Goal: Transaction & Acquisition: Purchase product/service

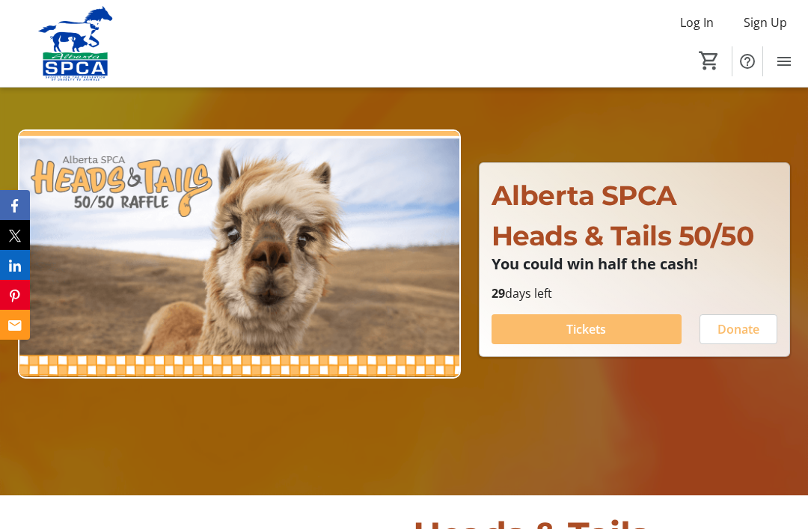
scroll to position [110, 0]
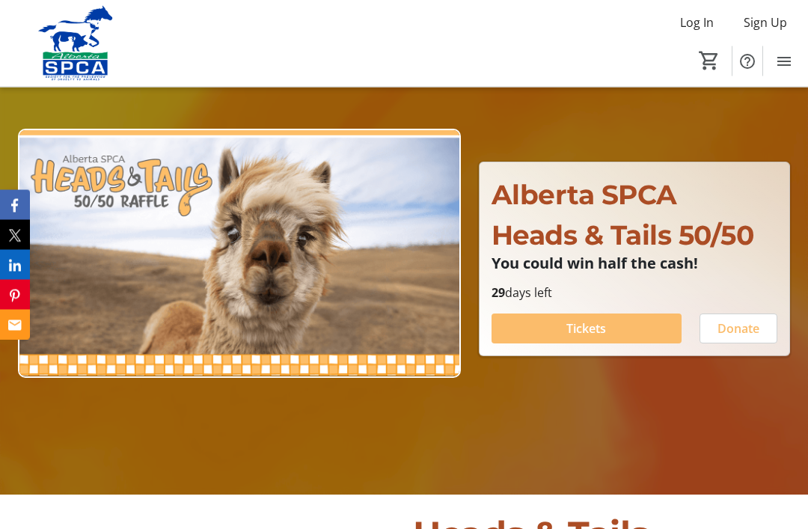
click at [604, 338] on span "Tickets" at bounding box center [586, 329] width 40 height 18
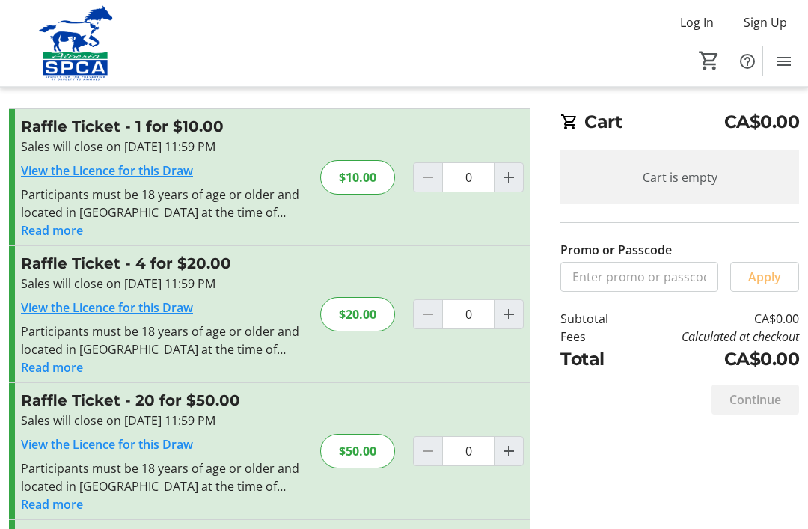
click at [512, 447] on mat-icon "Increment by one" at bounding box center [509, 452] width 18 height 18
type input "1"
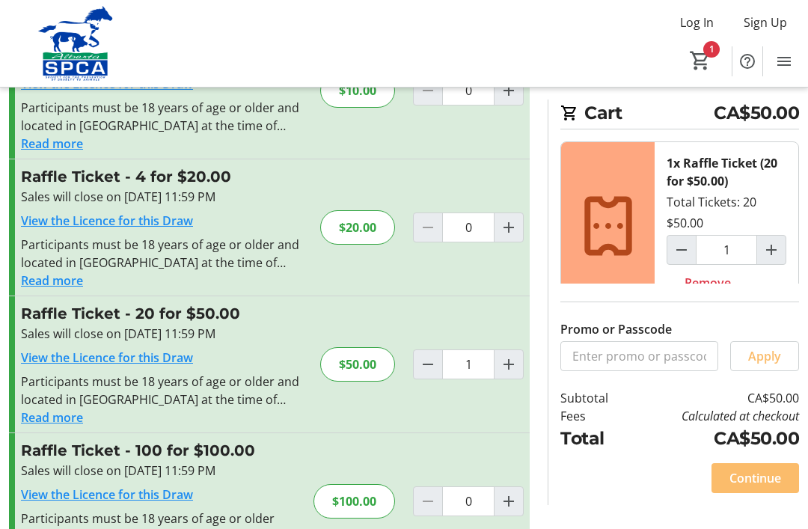
scroll to position [112, 0]
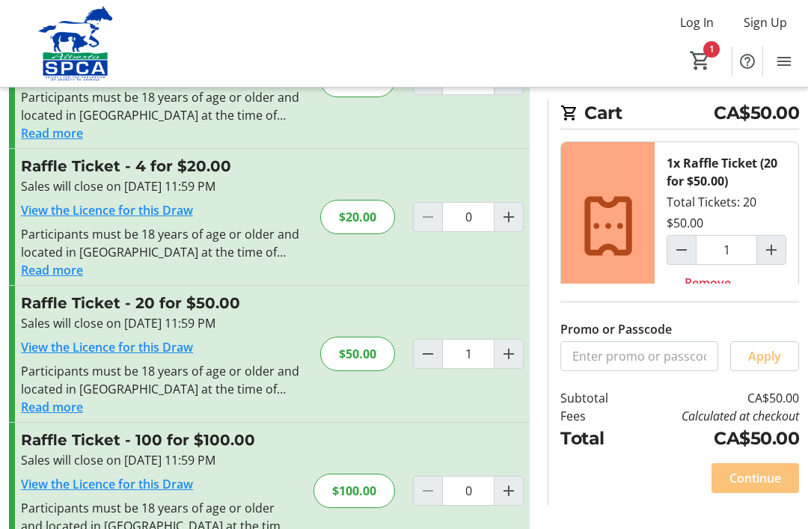
click at [755, 487] on span "Continue" at bounding box center [755, 478] width 52 height 18
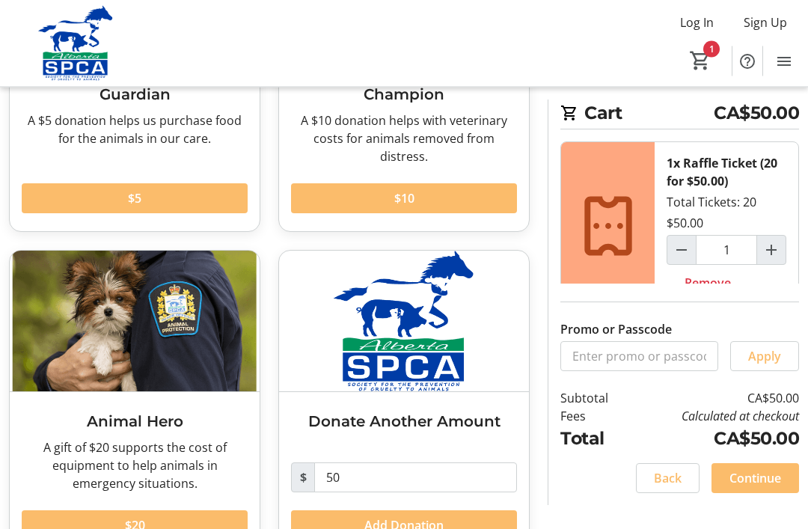
scroll to position [245, 0]
click at [763, 487] on span "Continue" at bounding box center [755, 478] width 52 height 18
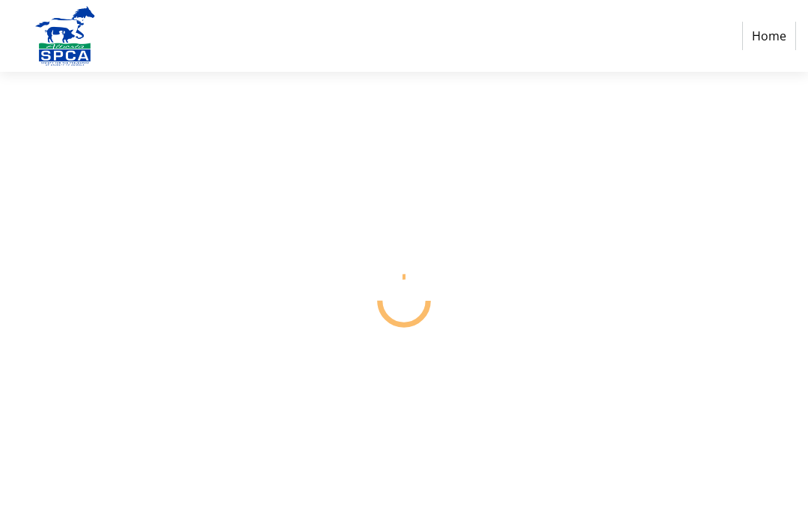
select select "CA"
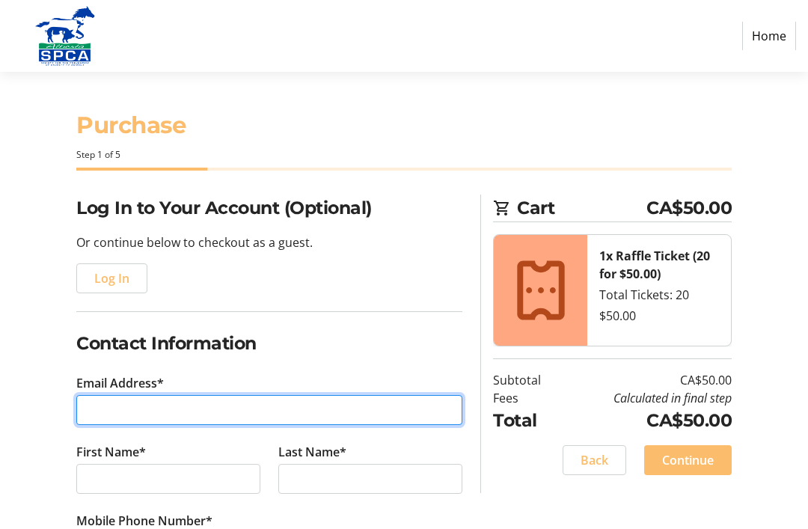
click at [141, 408] on input "Email Address*" at bounding box center [269, 410] width 386 height 30
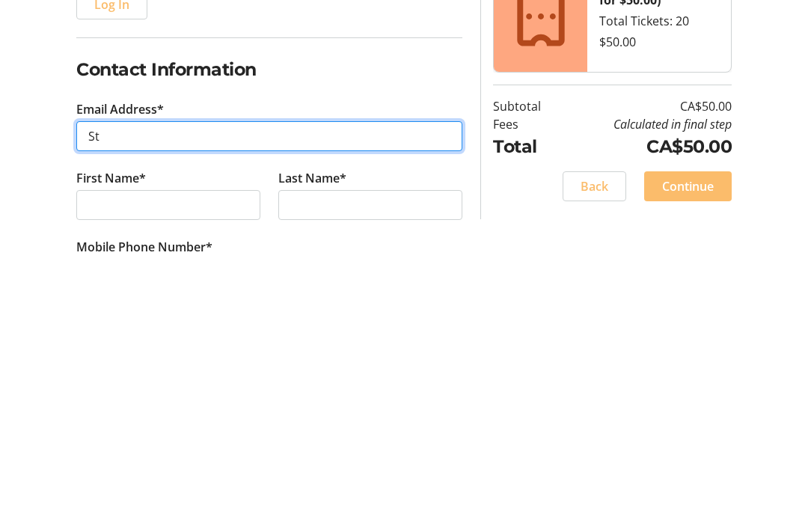
type input "S"
type input "[EMAIL_ADDRESS][DOMAIN_NAME]"
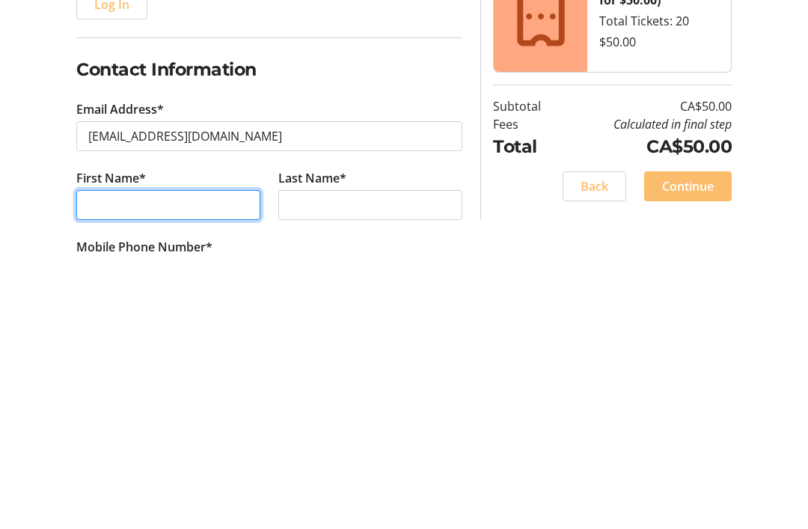
click at [128, 464] on input "First Name*" at bounding box center [168, 479] width 184 height 30
type input "[PERSON_NAME] and HKM"
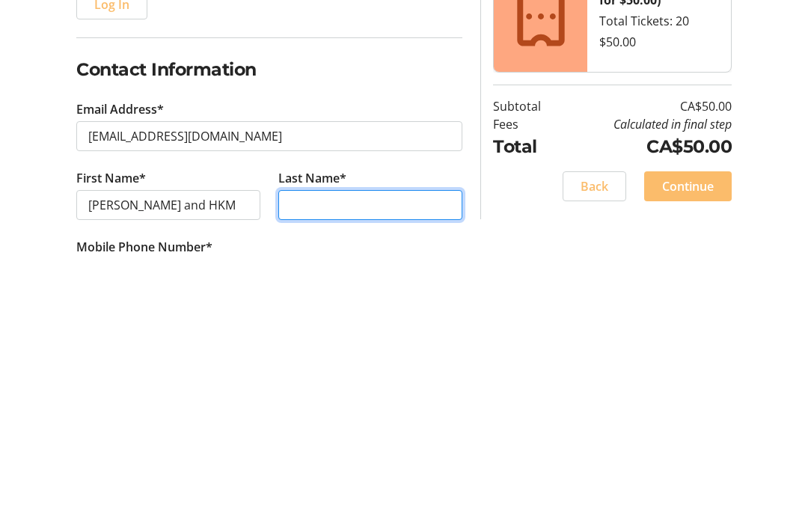
click at [319, 464] on input "Last Name*" at bounding box center [370, 479] width 184 height 30
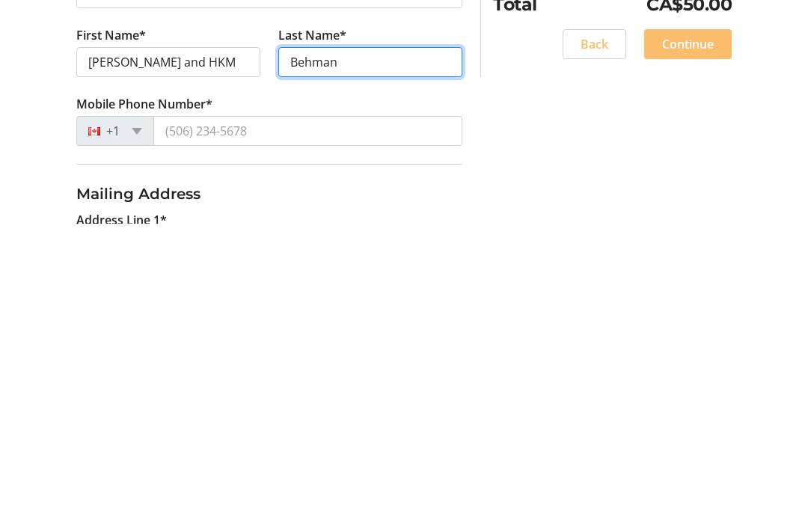
scroll to position [114, 0]
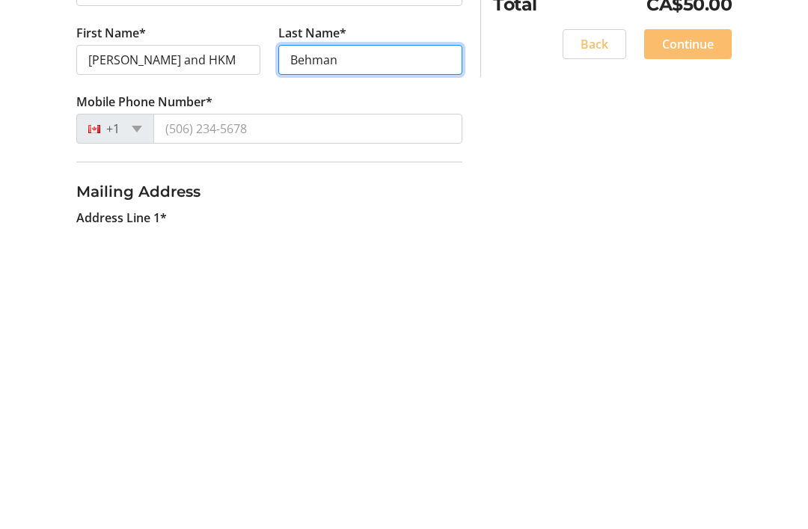
type input "Behman"
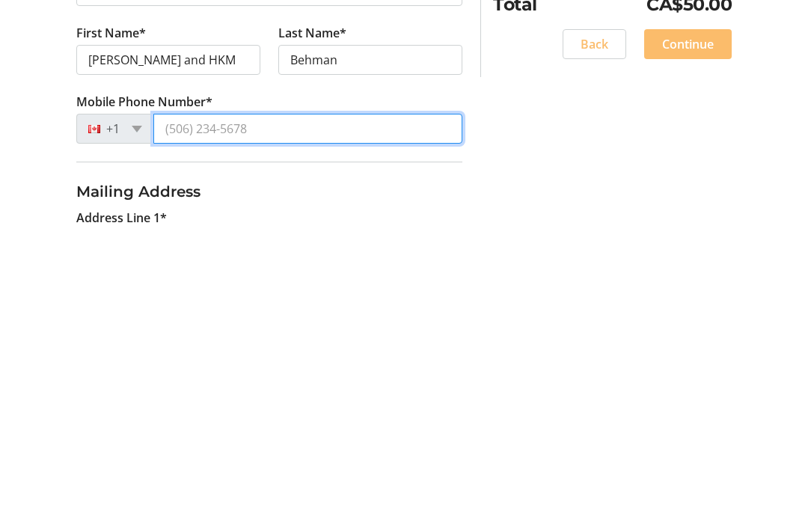
click at [288, 419] on input "Mobile Phone Number*" at bounding box center [307, 434] width 309 height 30
type input "[PHONE_NUMBER]"
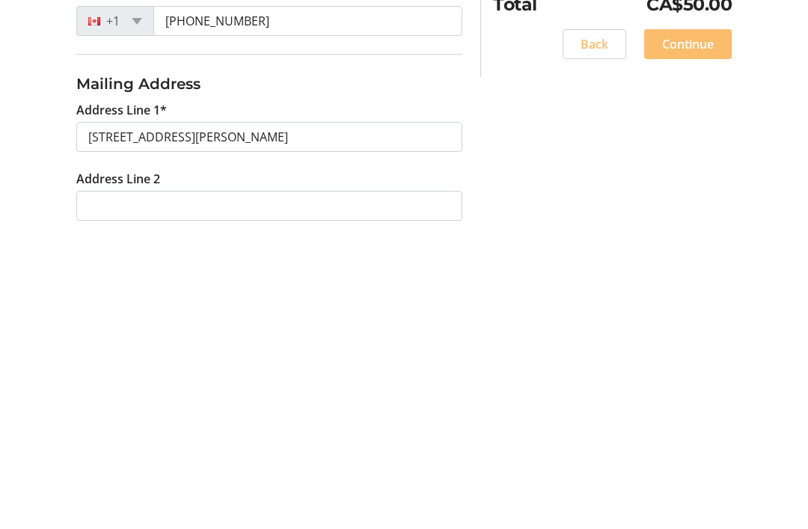
type input "[STREET_ADDRESS][PERSON_NAME]"
type input "[GEOGRAPHIC_DATA]"
select select "AB"
type input "T5T 6W6"
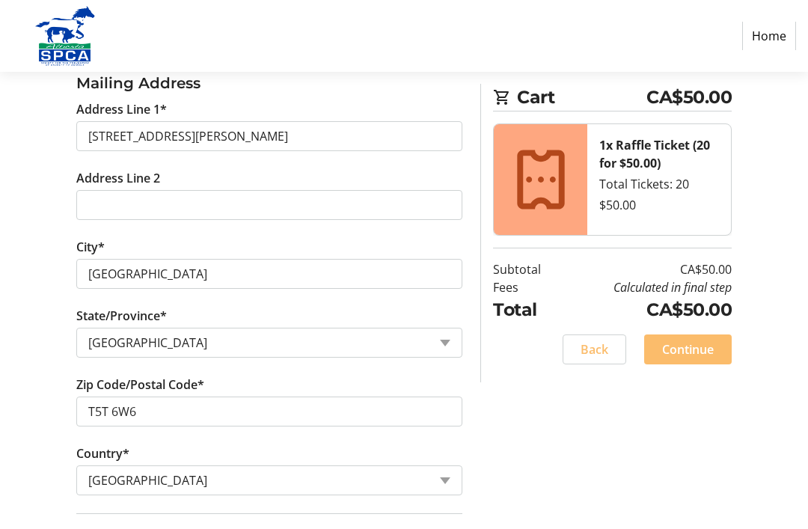
scroll to position [574, 0]
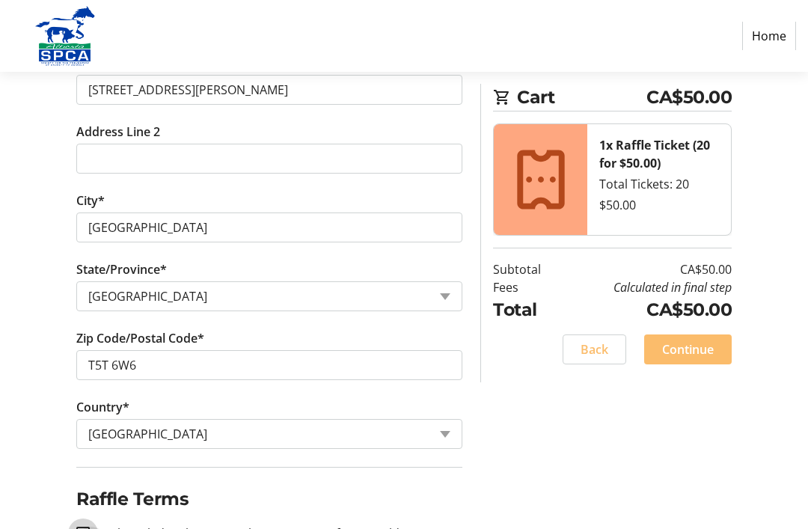
click at [85, 528] on input "I acknowledge that I am at least 18 years of age or older.*" at bounding box center [82, 533] width 13 height 13
checkbox input "true"
click at [697, 350] on span "Continue" at bounding box center [688, 349] width 52 height 18
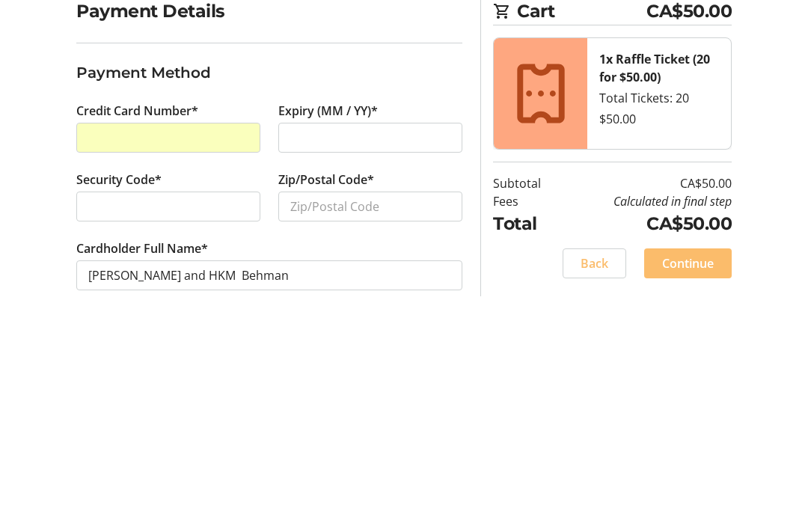
click at [420, 319] on div at bounding box center [370, 334] width 184 height 30
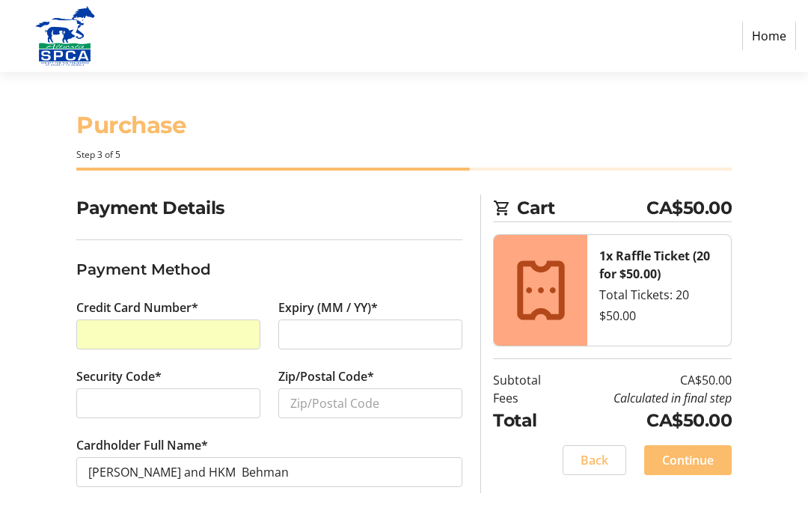
click at [334, 344] on div at bounding box center [370, 334] width 184 height 30
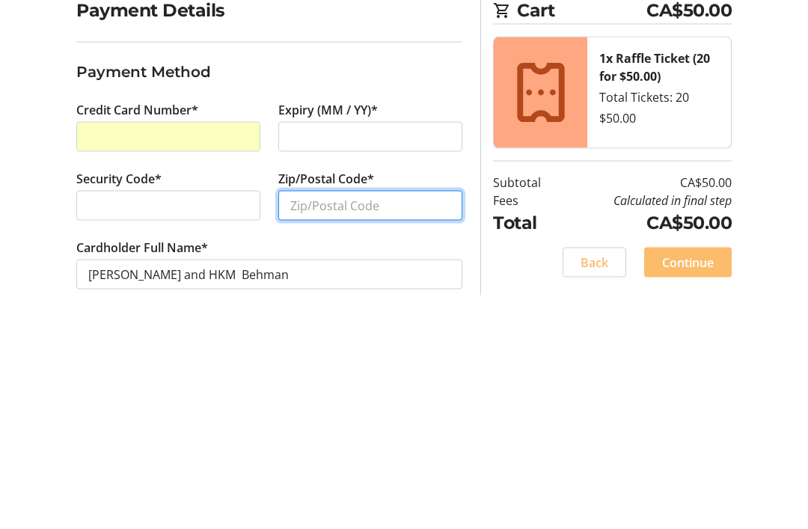
click at [372, 388] on input "Zip/Postal Code*" at bounding box center [370, 403] width 184 height 30
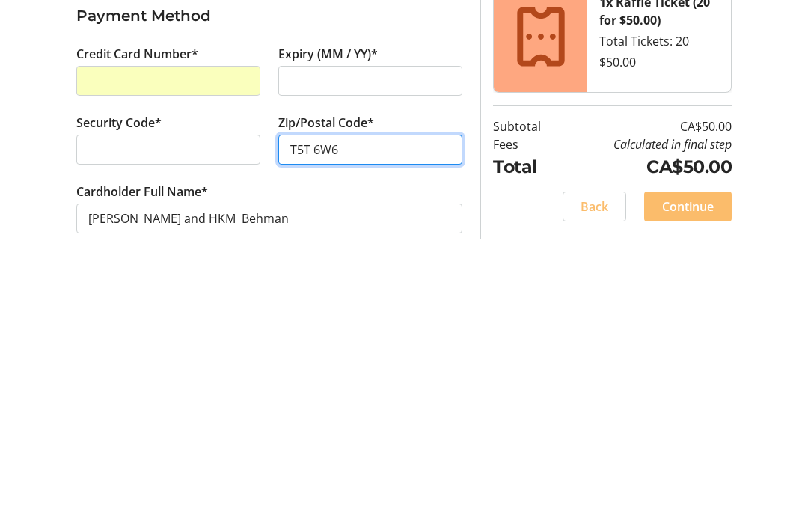
scroll to position [48, 0]
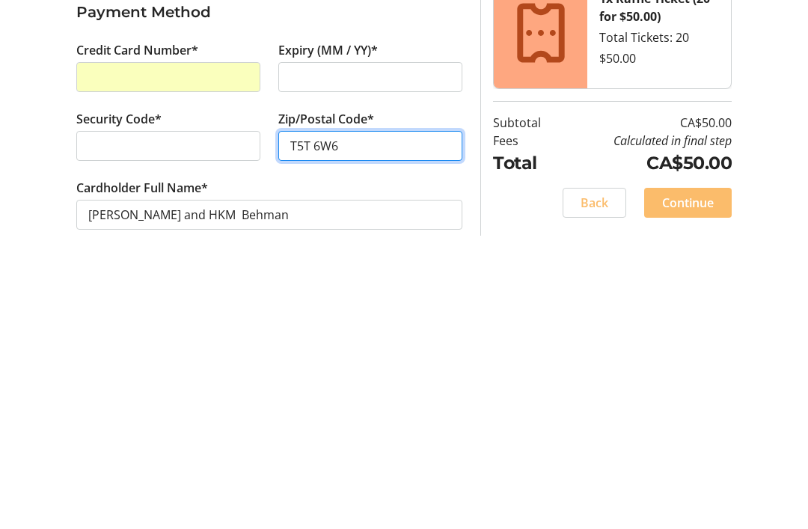
type input "T5T 6W6"
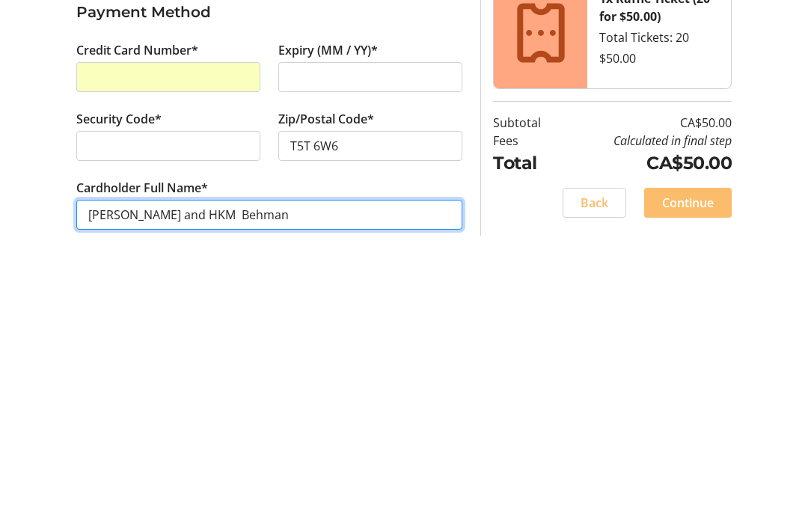
click at [260, 457] on input "[PERSON_NAME] and HKM Behman" at bounding box center [269, 472] width 386 height 30
type input "S"
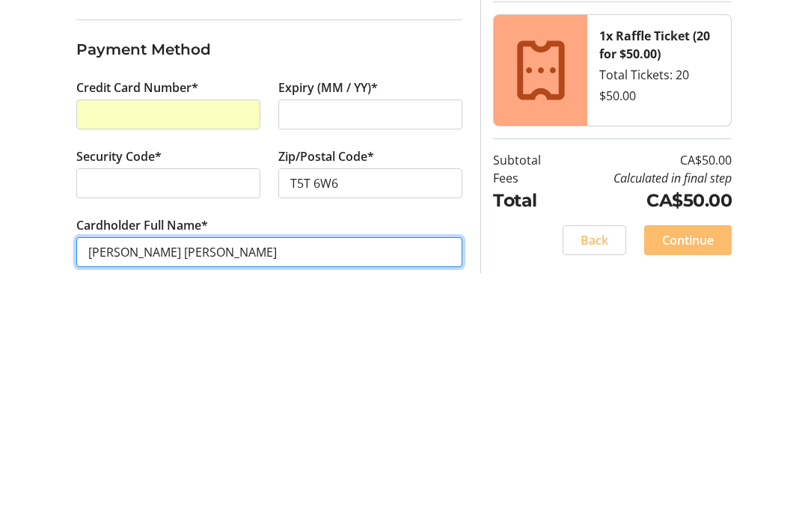
type input "[PERSON_NAME] [PERSON_NAME]"
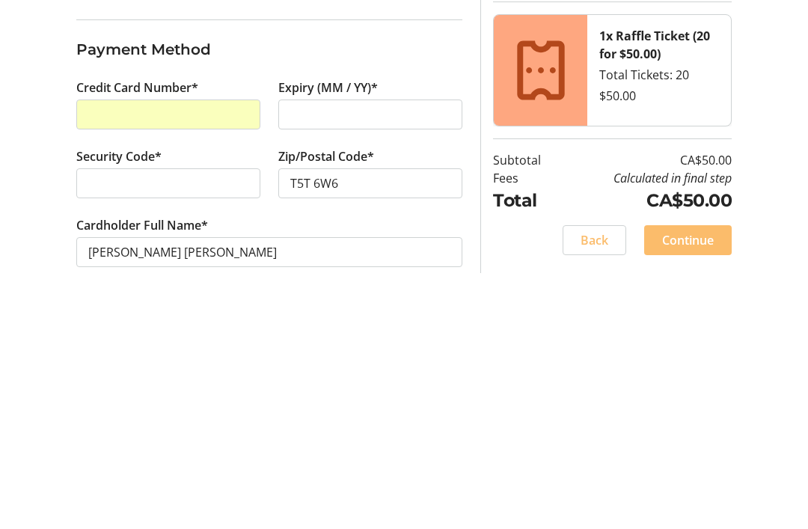
click at [701, 451] on span "Continue" at bounding box center [688, 460] width 52 height 18
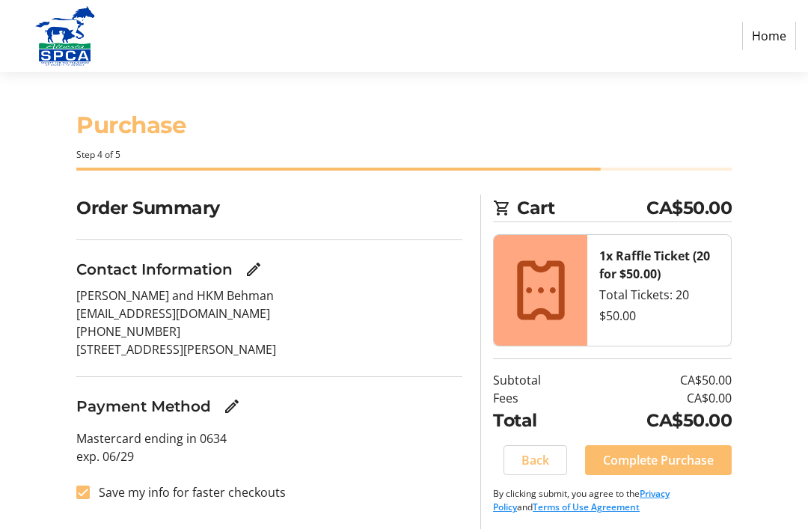
click at [657, 466] on span "Complete Purchase" at bounding box center [658, 460] width 111 height 18
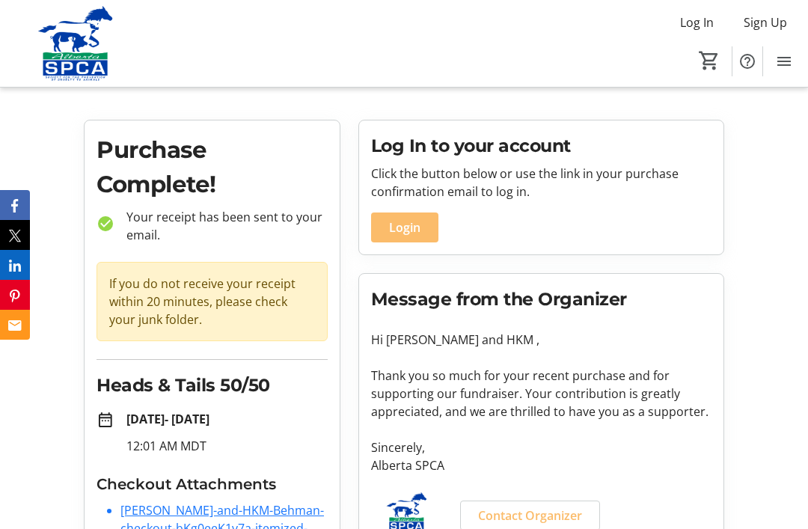
scroll to position [67, 0]
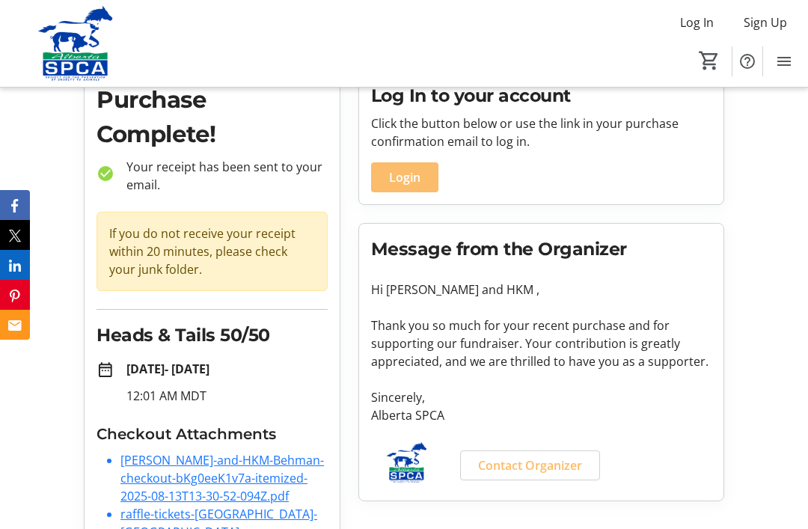
click at [182, 528] on link "raffle-tickets-[GEOGRAPHIC_DATA]-[GEOGRAPHIC_DATA]-[GEOGRAPHIC_DATA]pdf" at bounding box center [218, 532] width 197 height 52
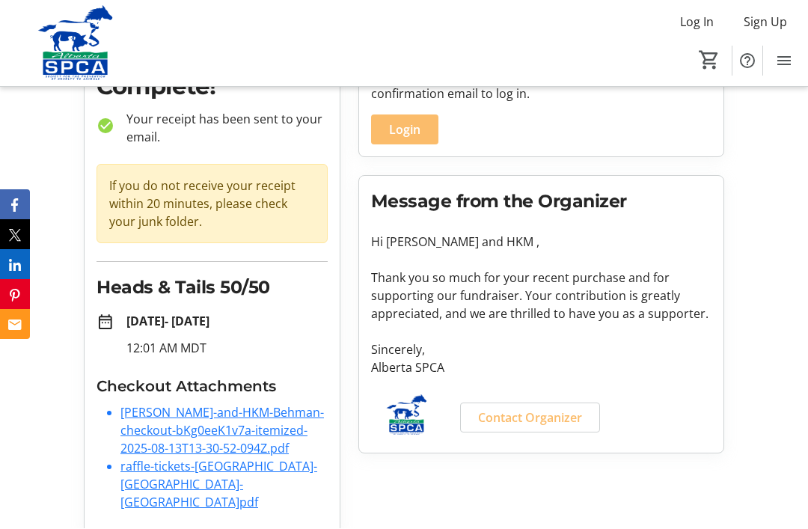
scroll to position [114, 0]
